Goal: Transaction & Acquisition: Purchase product/service

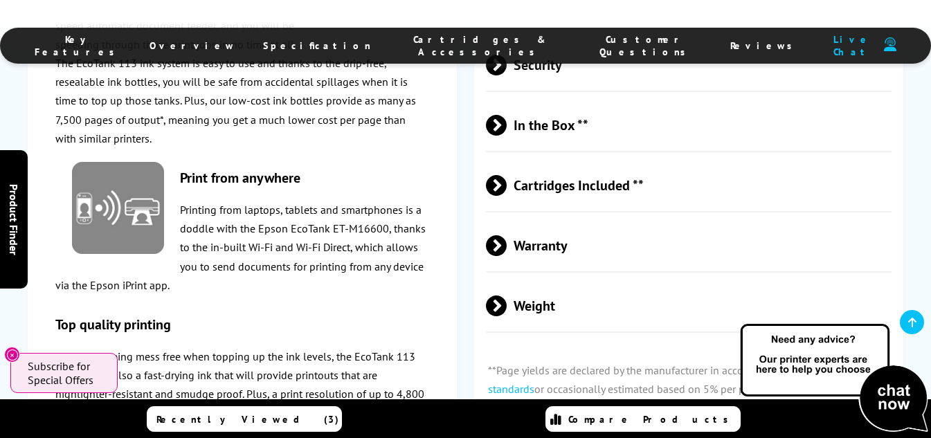
scroll to position [3418, 0]
click at [581, 159] on span "Cartridges Included **" at bounding box center [689, 185] width 406 height 52
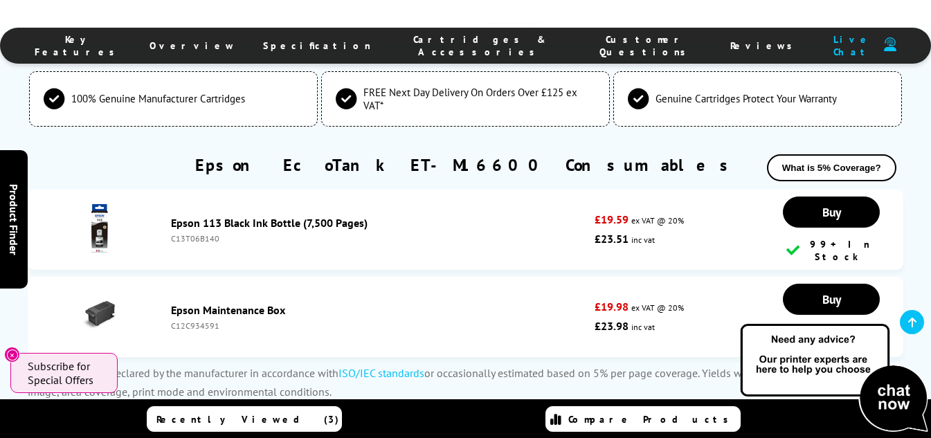
scroll to position [3858, 0]
click at [240, 303] on link "Epson Maintenance Box" at bounding box center [228, 310] width 114 height 14
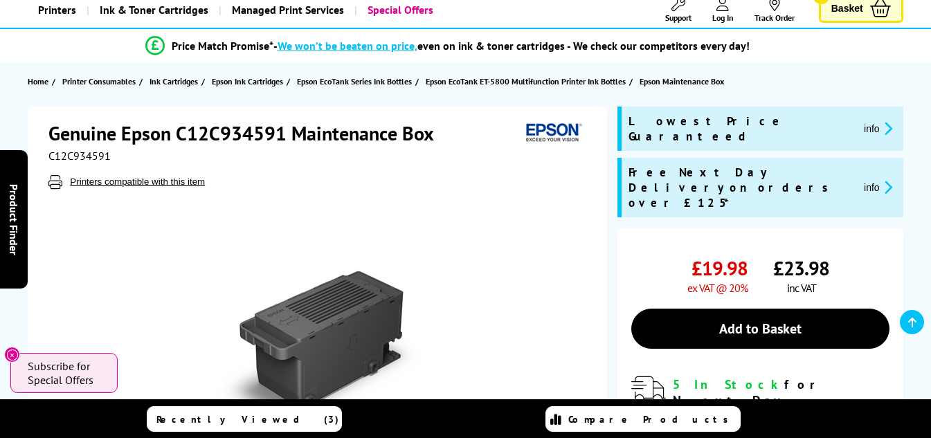
scroll to position [60, 0]
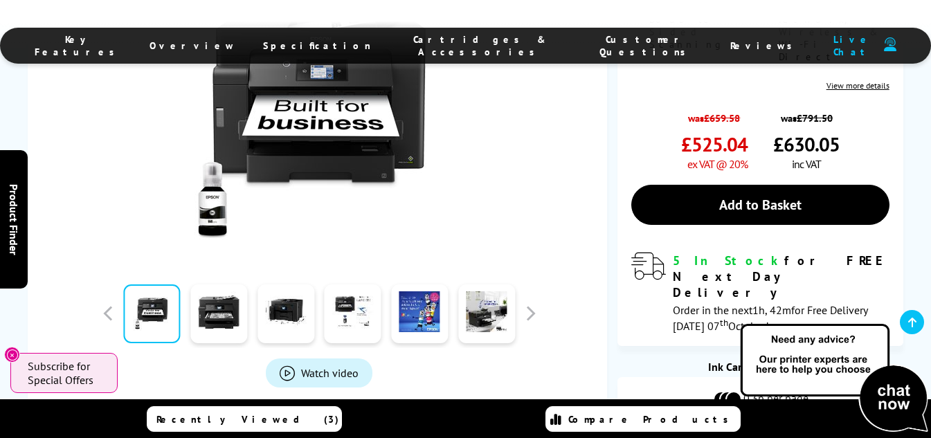
scroll to position [450, 0]
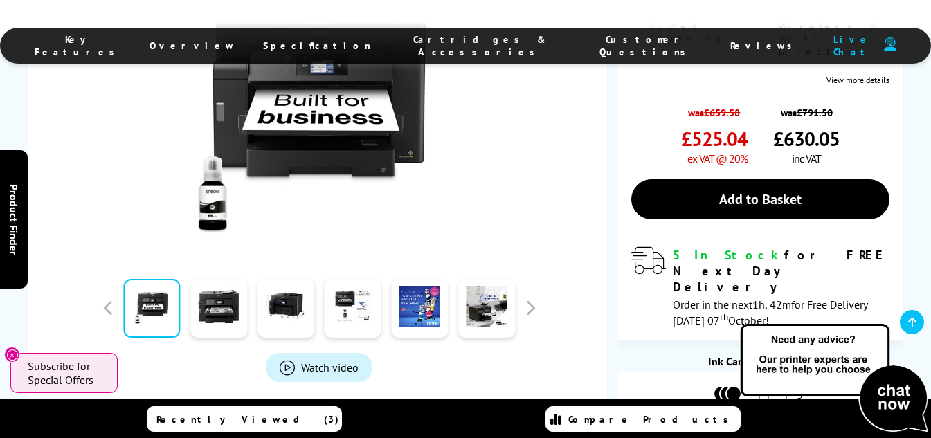
click at [737, 434] on img at bounding box center [715, 444] width 69 height 21
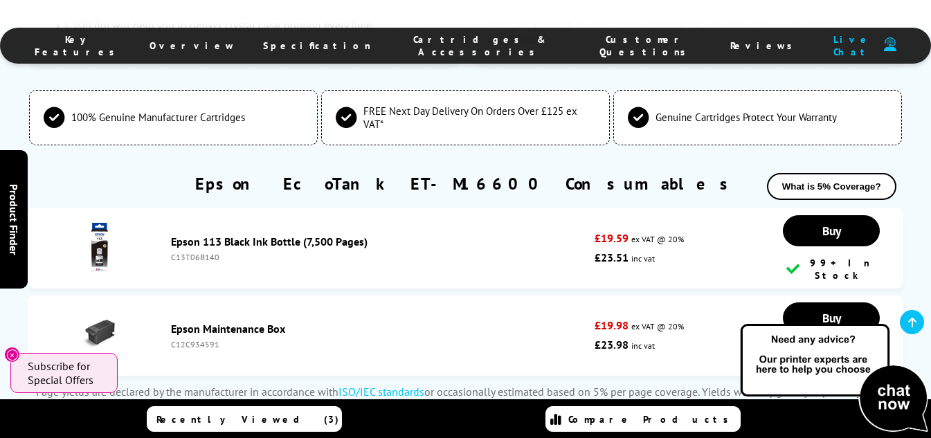
scroll to position [3806, 0]
click at [265, 321] on link "Epson Maintenance Box" at bounding box center [228, 328] width 114 height 14
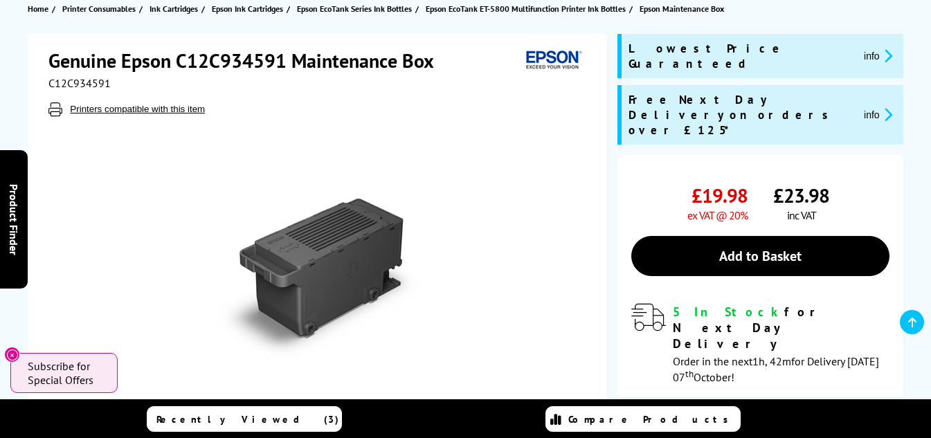
scroll to position [161, 0]
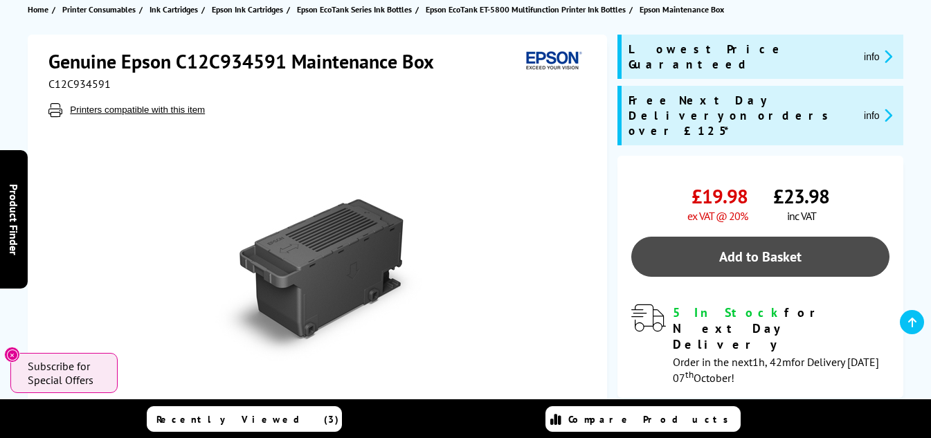
click at [780, 237] on link "Add to Basket" at bounding box center [761, 257] width 258 height 40
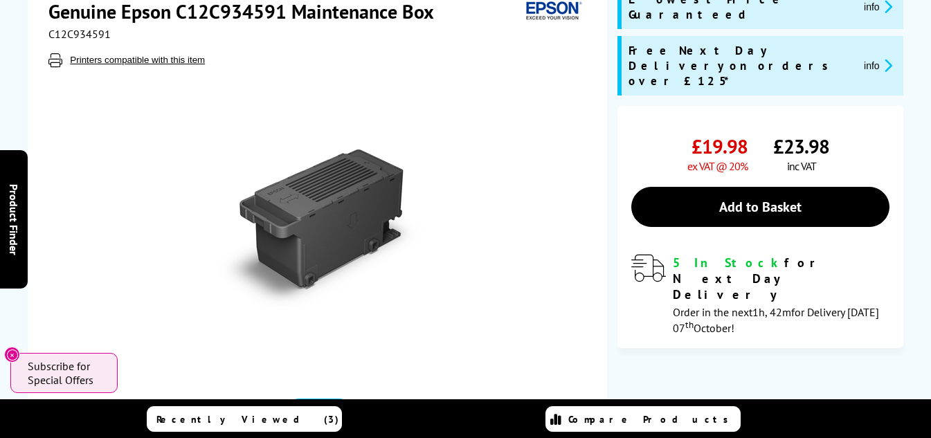
scroll to position [0, 0]
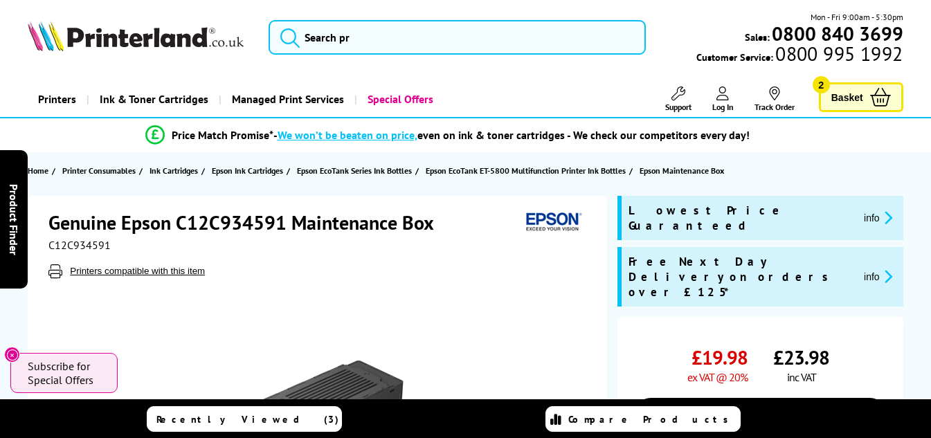
click at [853, 98] on span "Basket" at bounding box center [848, 97] width 32 height 19
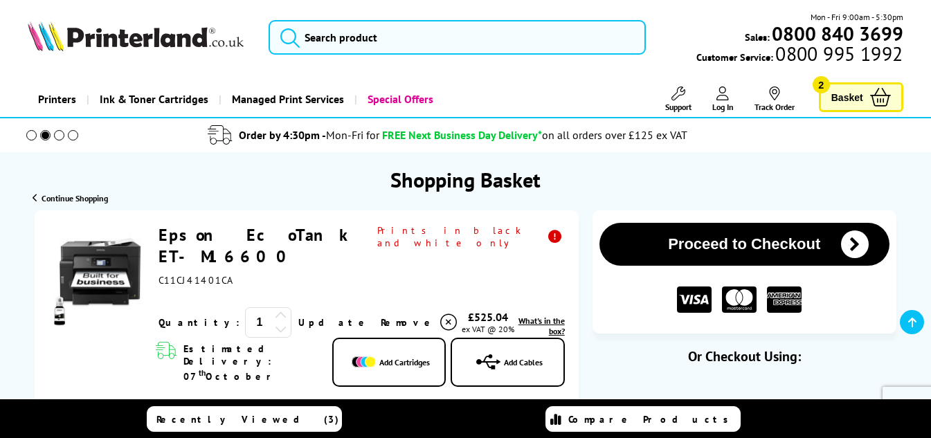
scroll to position [91, 0]
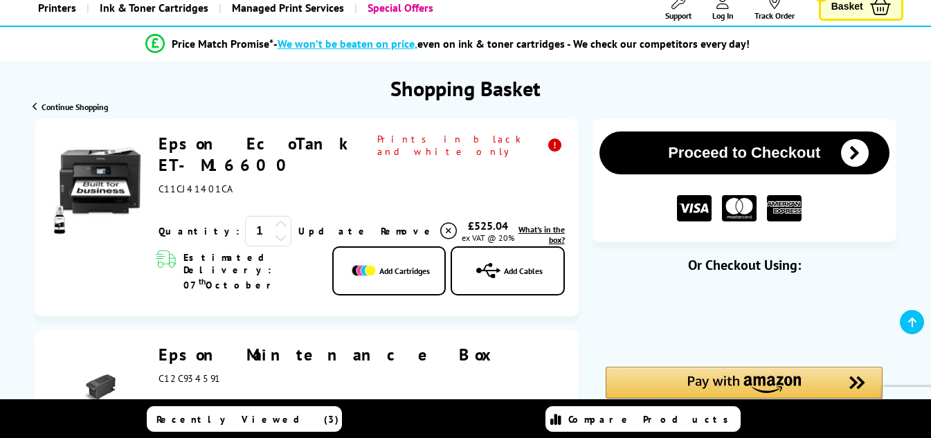
click at [410, 266] on span "Add Cartridges" at bounding box center [404, 271] width 51 height 10
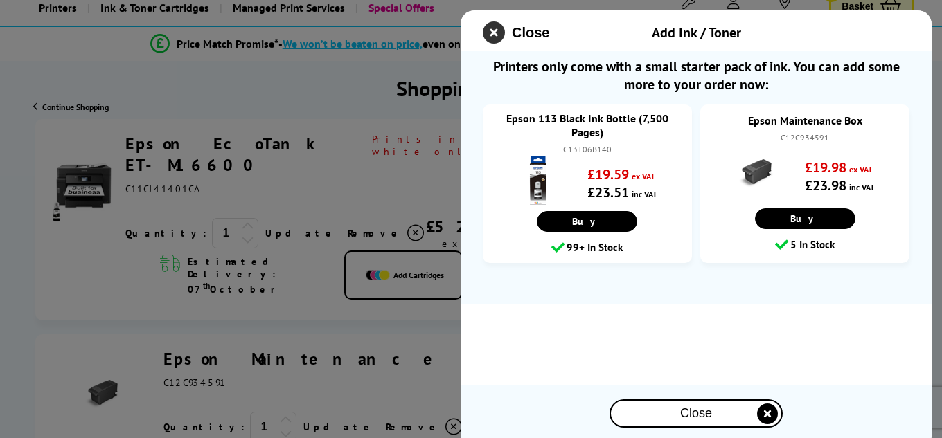
click at [492, 32] on icon "close modal" at bounding box center [494, 32] width 22 height 22
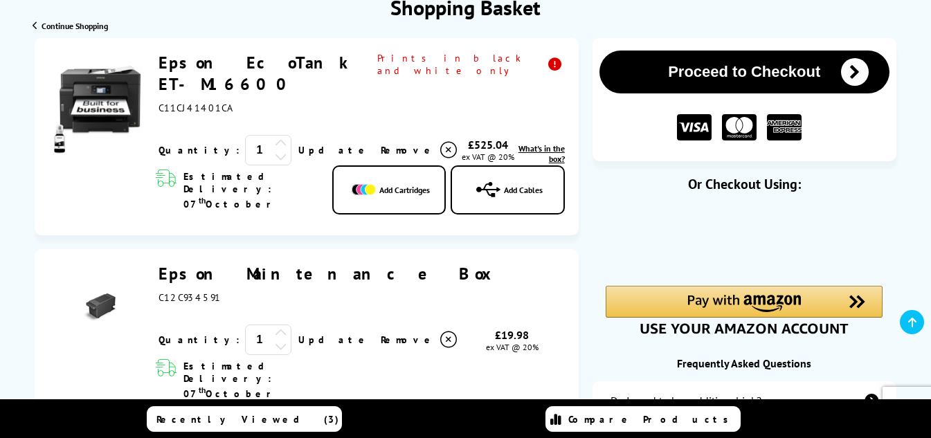
scroll to position [0, 0]
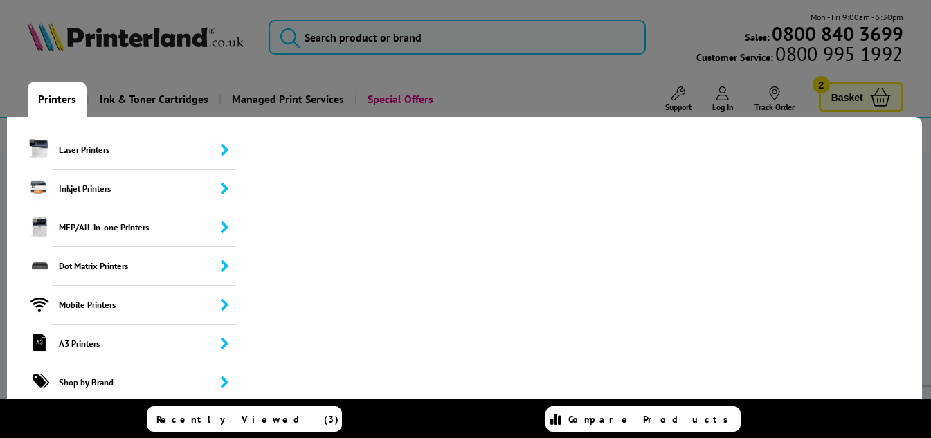
click at [55, 96] on link "Printers" at bounding box center [57, 99] width 59 height 35
